Goal: Task Accomplishment & Management: Manage account settings

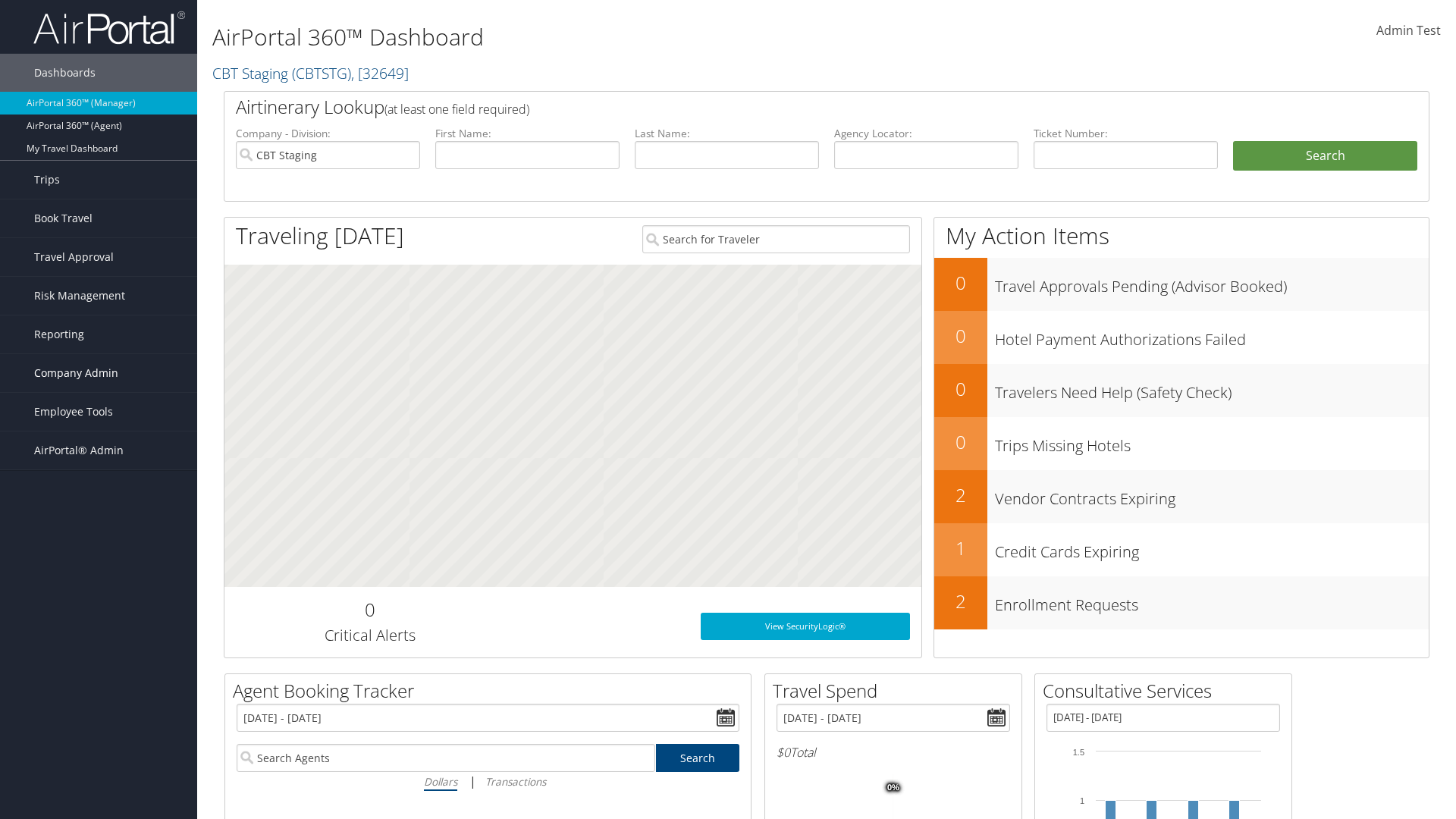
click at [98, 373] on span "Company Admin" at bounding box center [76, 373] width 84 height 38
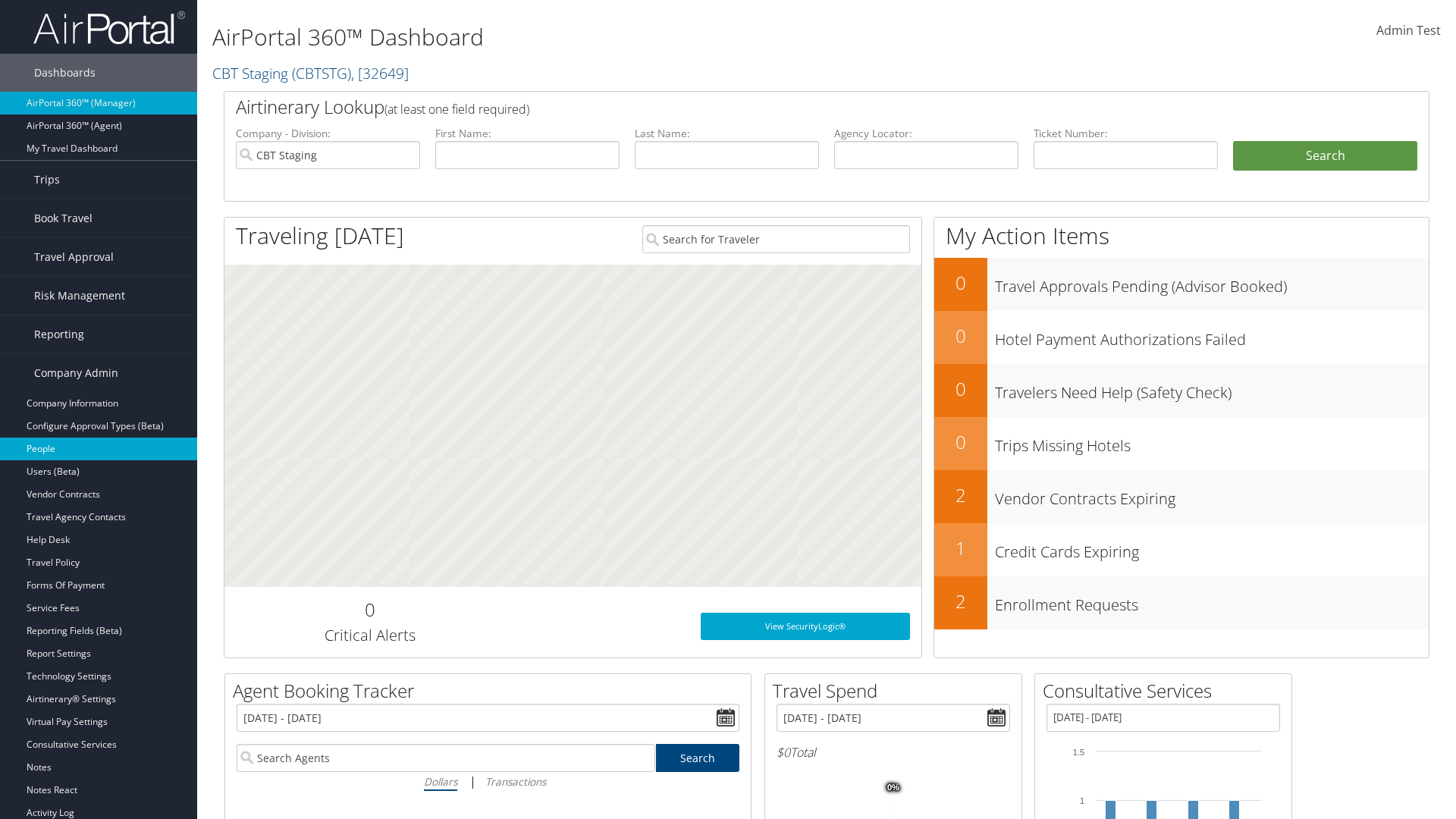
click at [98, 449] on link "People" at bounding box center [98, 449] width 197 height 23
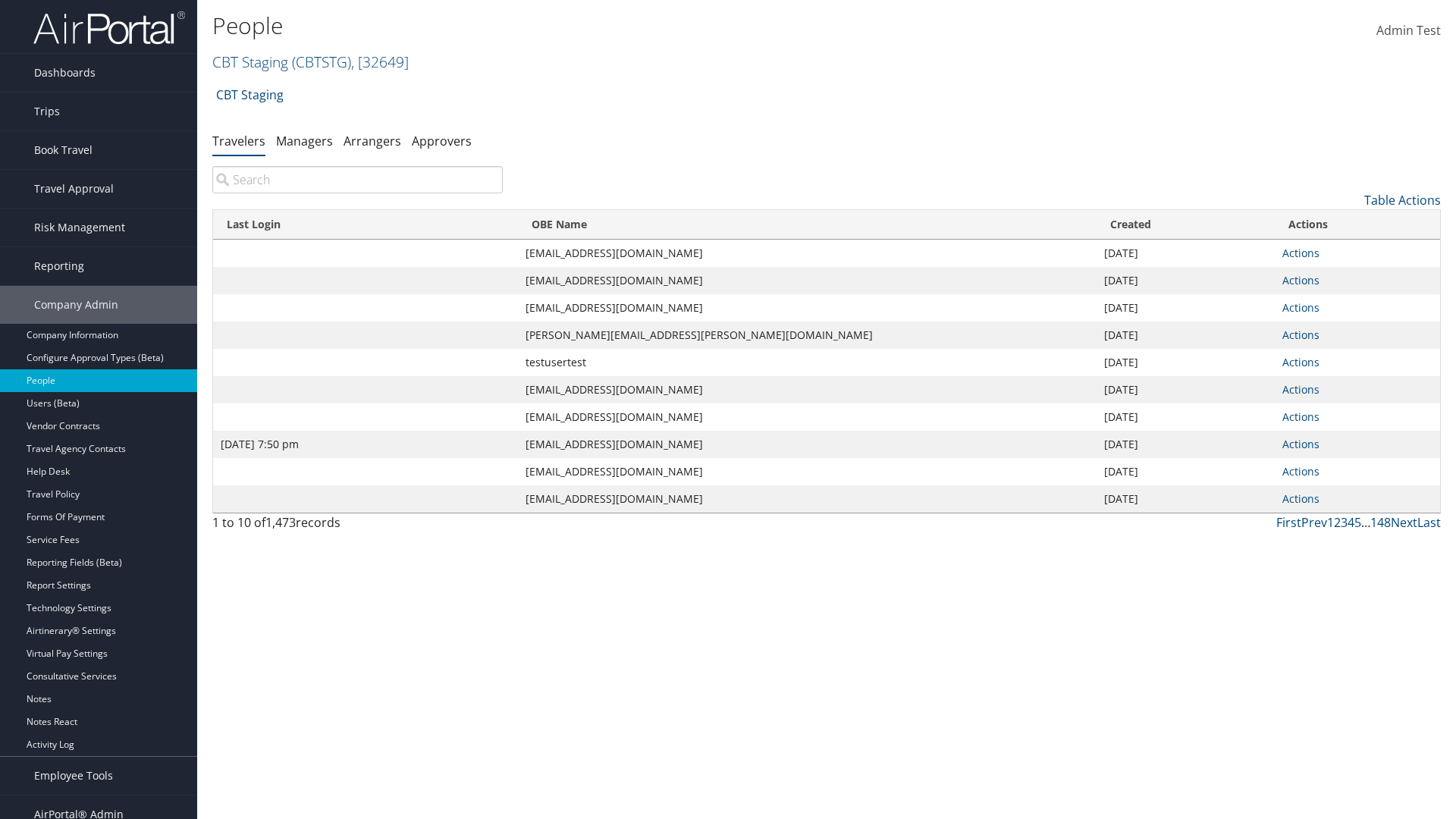
click at [357, 180] on input "search" at bounding box center [357, 180] width 290 height 27
type input "[DATE] 7:50 pm"
